Goal: Find specific page/section: Find specific page/section

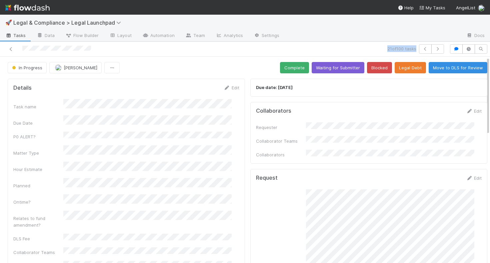
click at [233, 54] on div "21 of 100 tasks" at bounding box center [245, 49] width 490 height 15
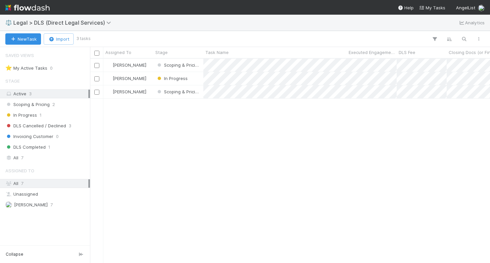
scroll to position [199, 395]
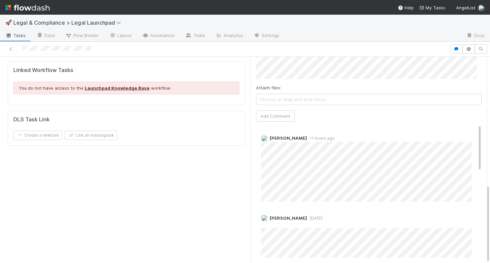
click at [261, 135] on img at bounding box center [264, 138] width 7 height 7
click at [296, 135] on span "Thibaut LaBarre" at bounding box center [288, 137] width 37 height 5
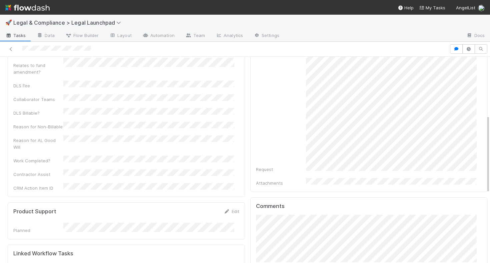
scroll to position [153, 0]
